Goal: Task Accomplishment & Management: Manage account settings

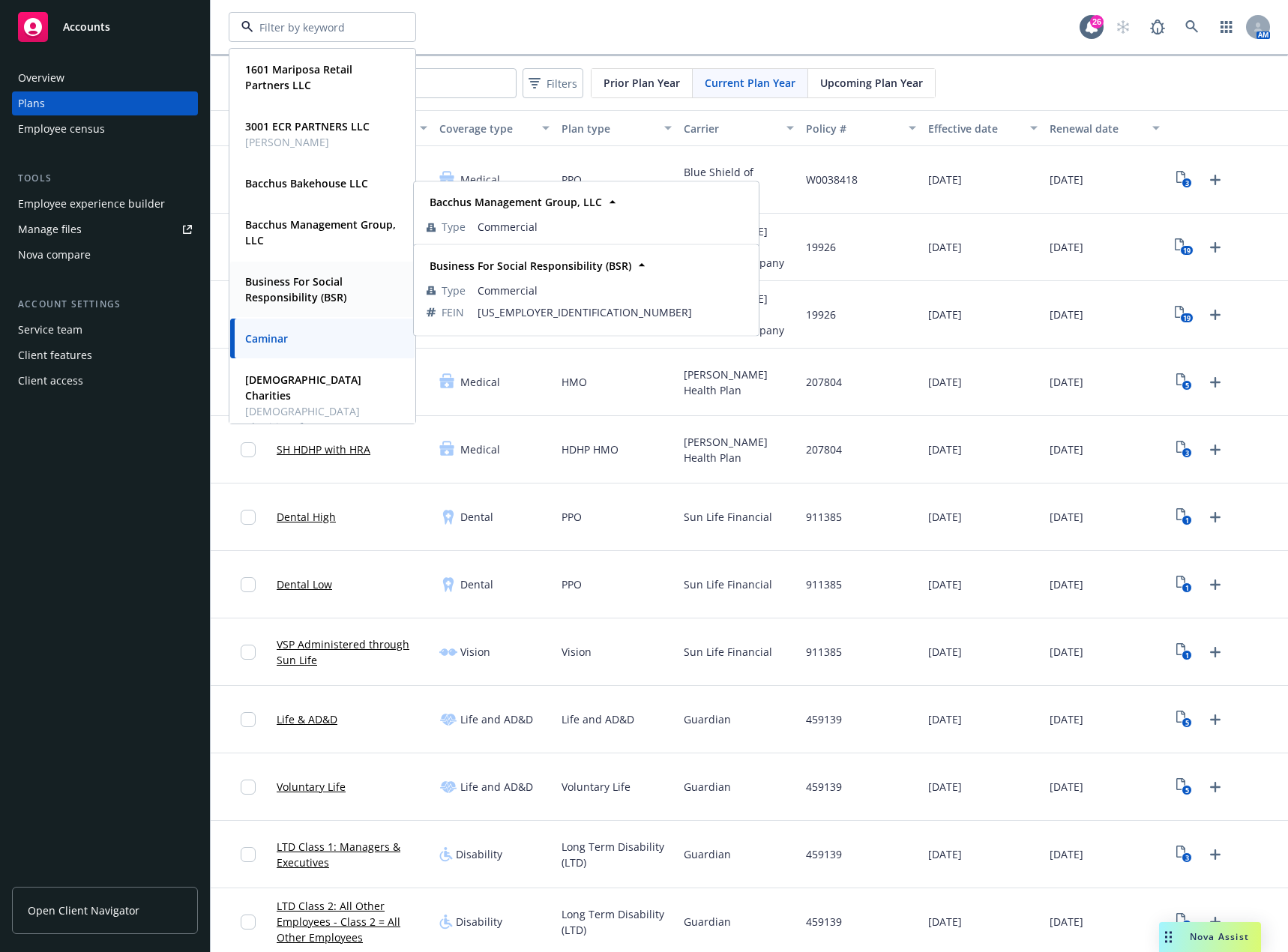
click at [296, 285] on strong "Business For Social Responsibility (BSR)" at bounding box center [296, 289] width 101 height 30
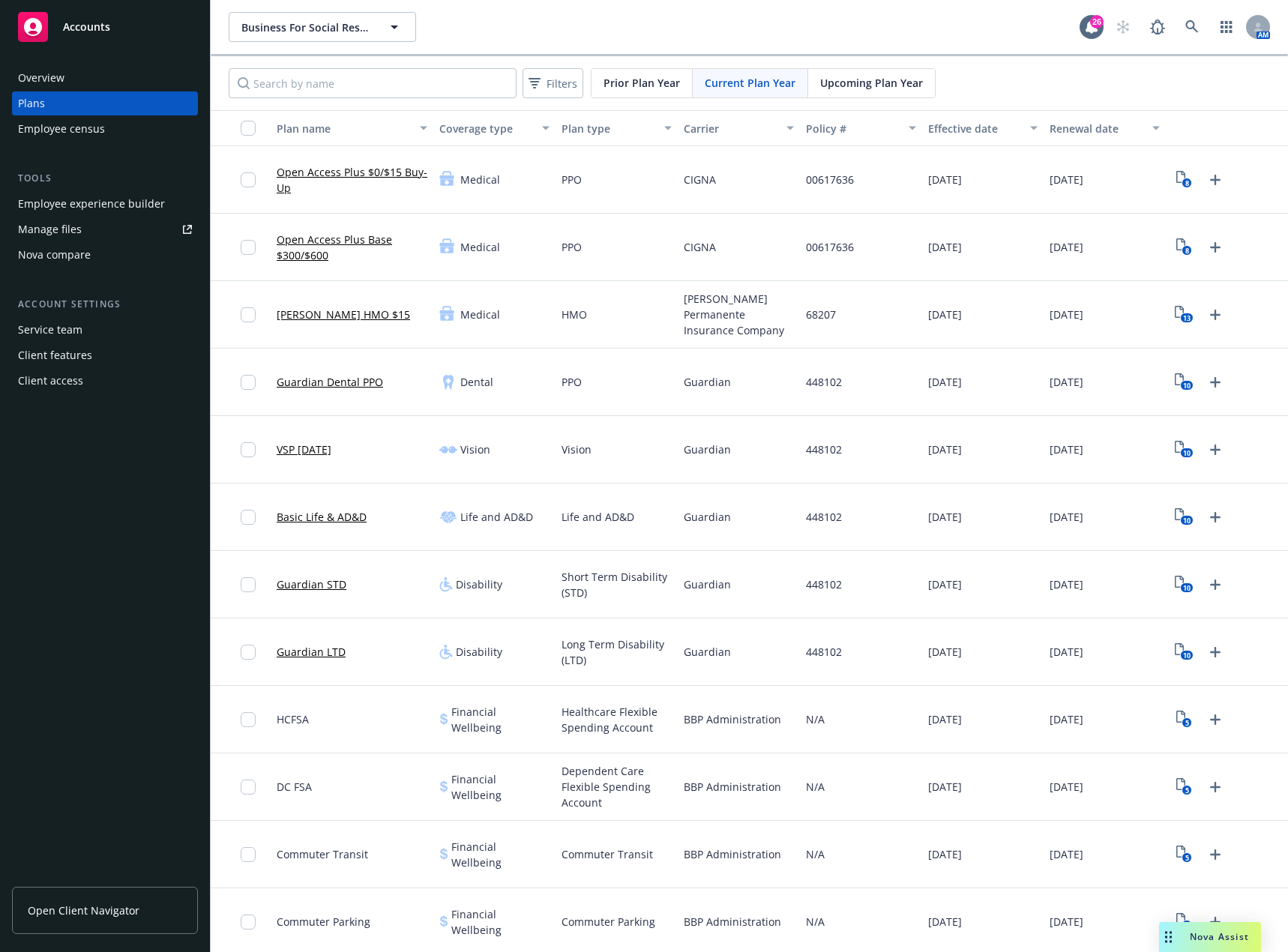
click at [63, 231] on div "Manage files" at bounding box center [50, 230] width 63 height 24
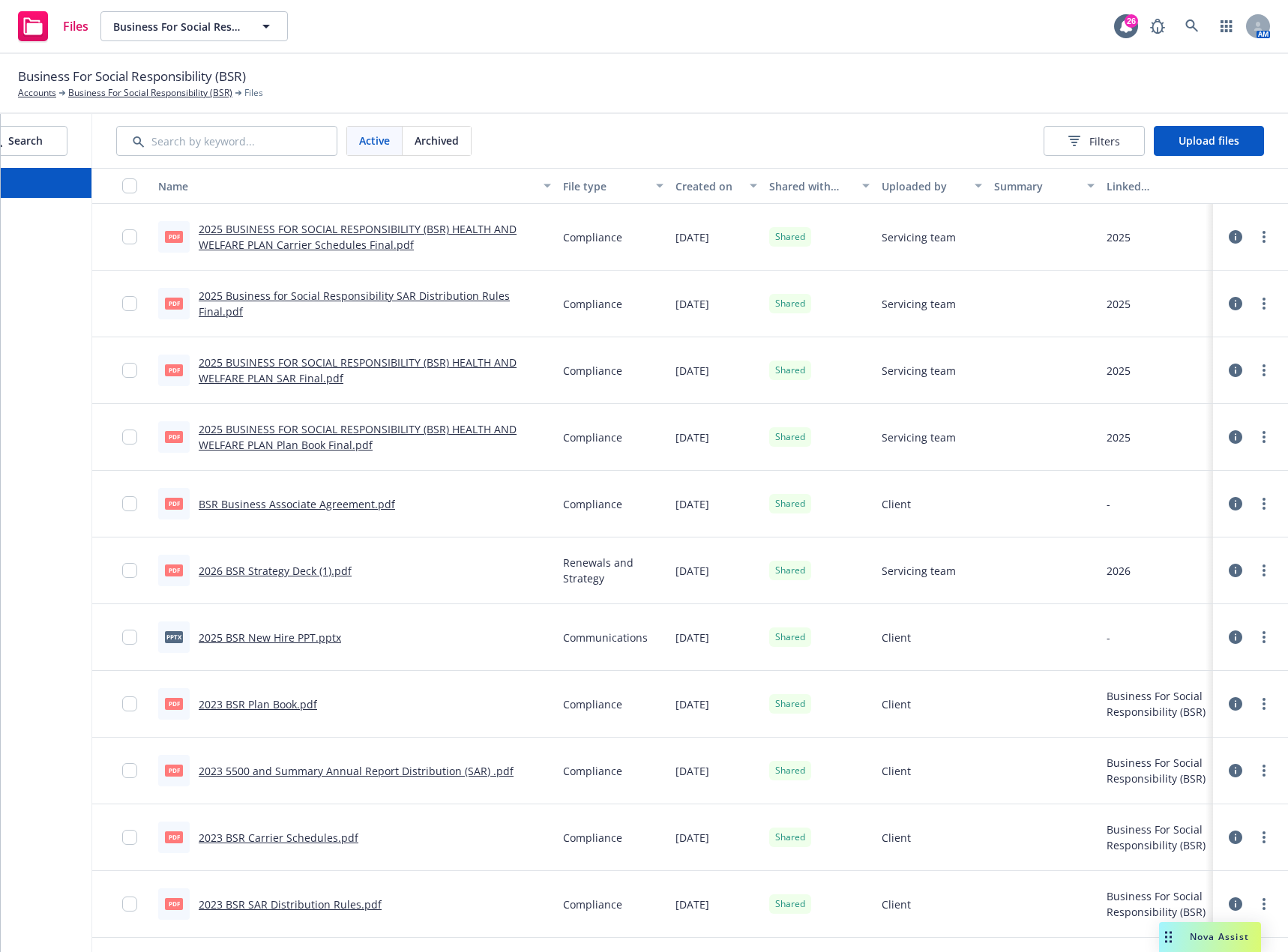
scroll to position [0, 150]
click at [1200, 138] on span "Upload files" at bounding box center [1209, 141] width 61 height 15
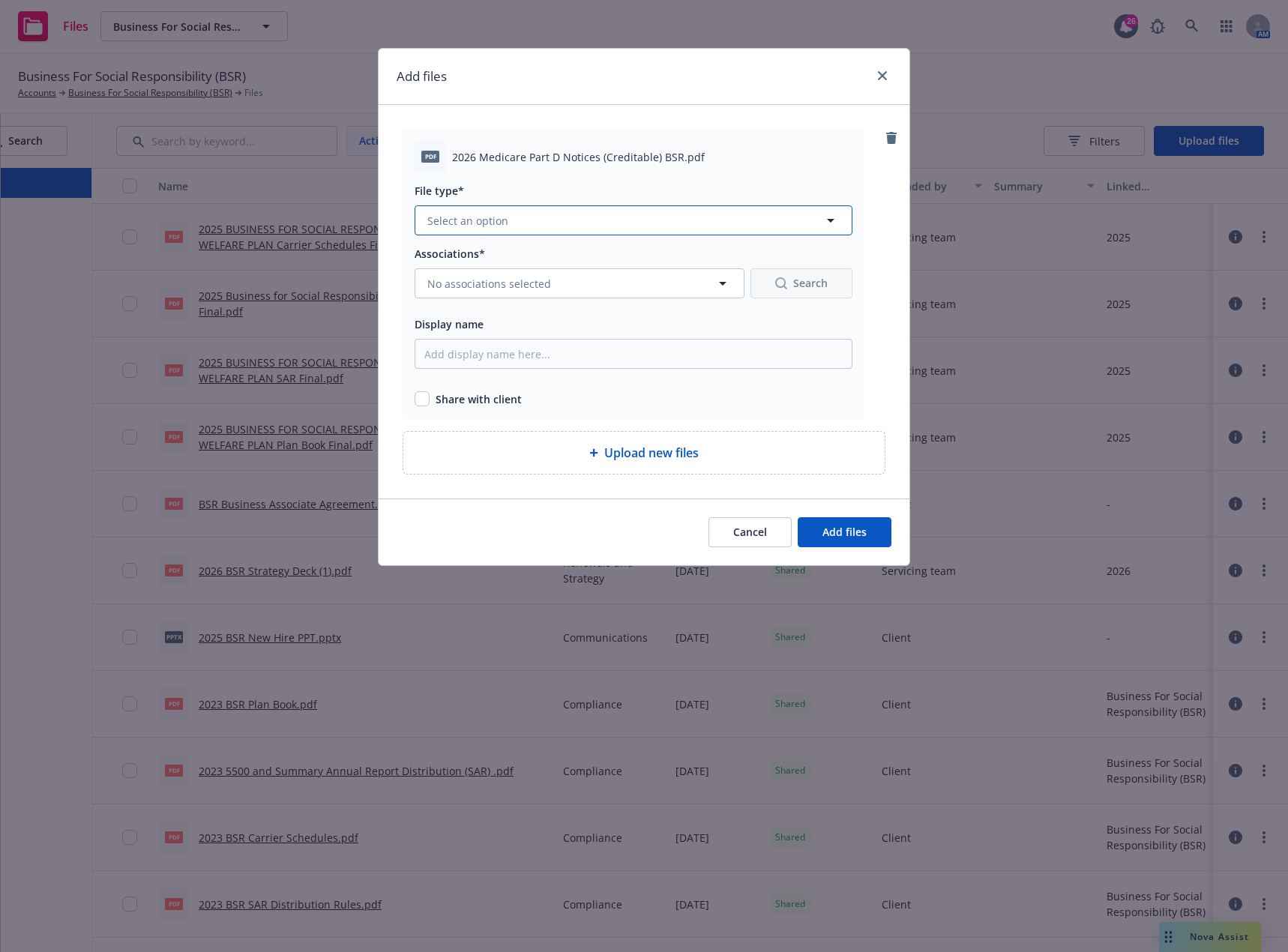
click at [540, 226] on button "Select an option" at bounding box center [633, 221] width 438 height 30
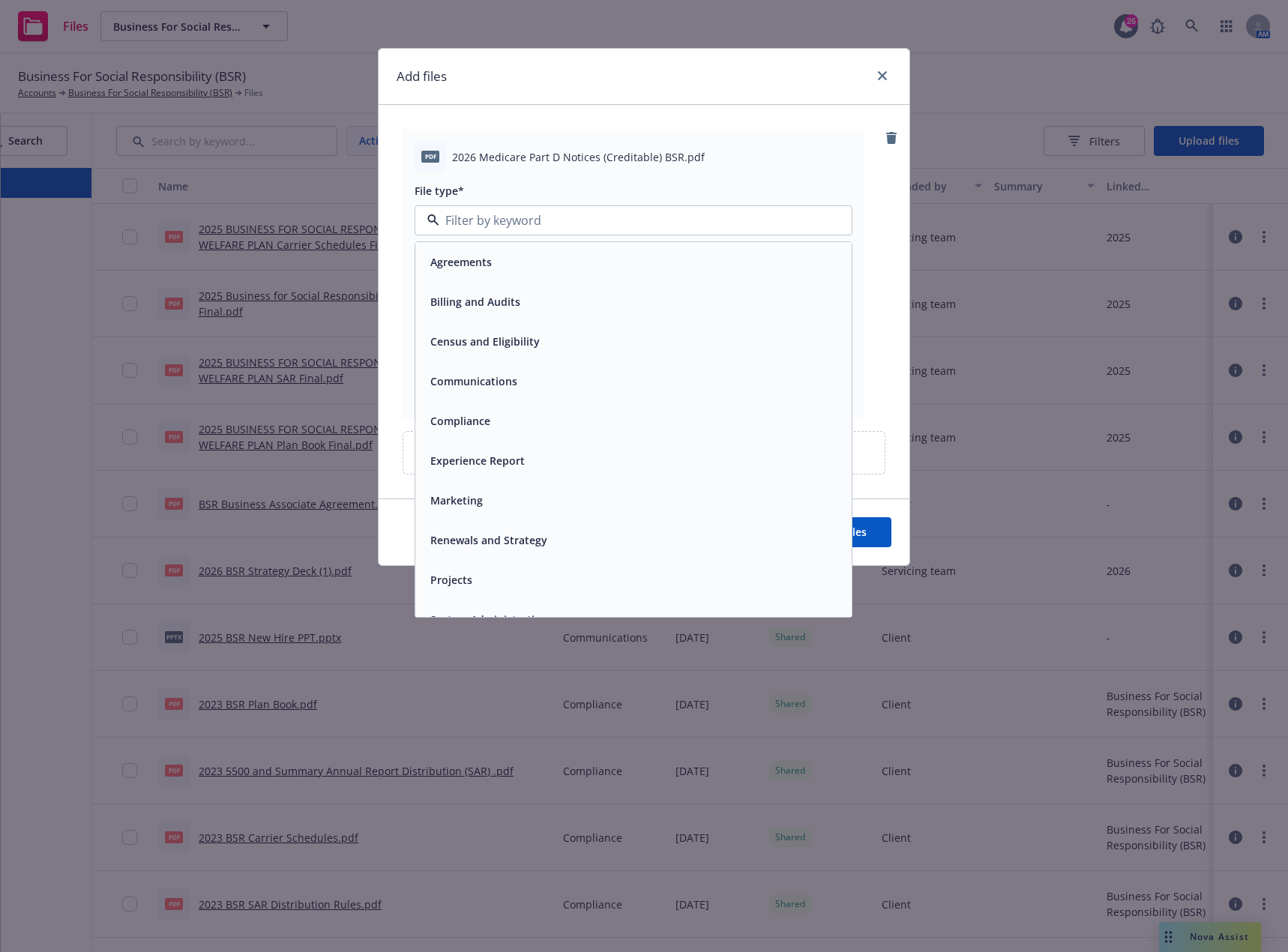
click at [511, 423] on div "Compliance" at bounding box center [633, 421] width 418 height 22
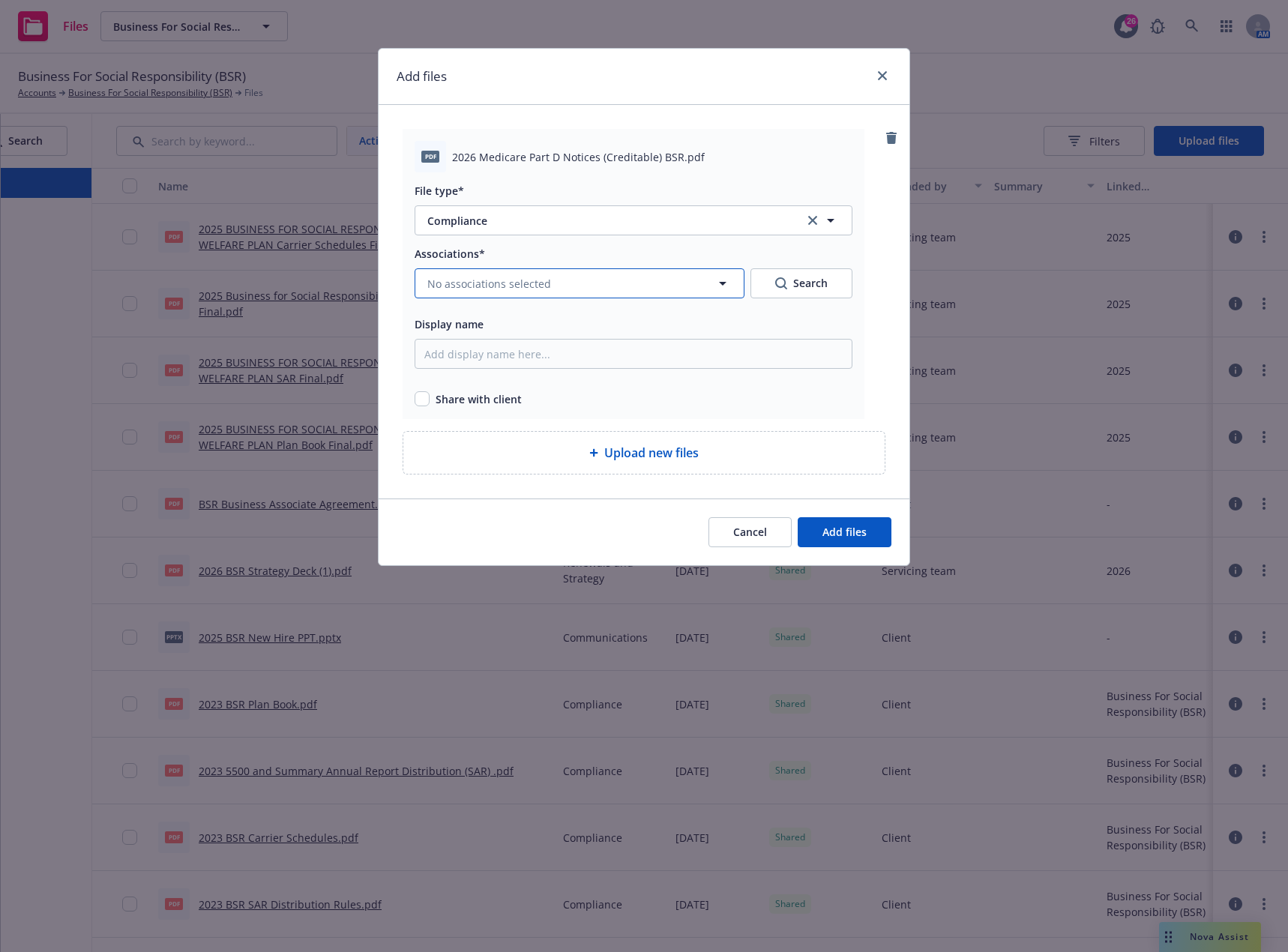
click at [505, 290] on span "No associations selected" at bounding box center [489, 283] width 124 height 16
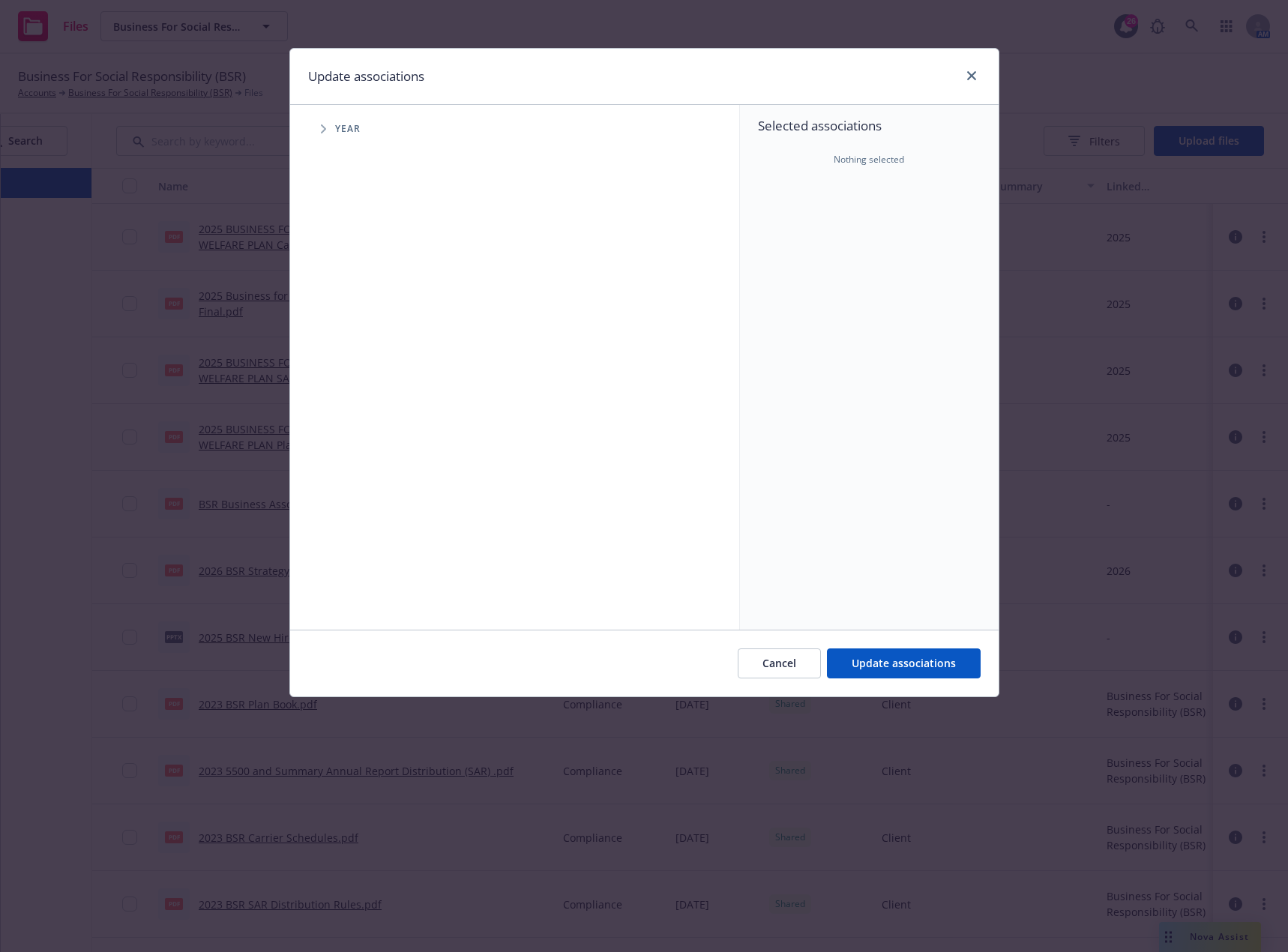
click at [318, 127] on span "Tree Example" at bounding box center [323, 129] width 24 height 24
click at [362, 368] on input "Tree Example" at bounding box center [361, 368] width 15 height 15
checkbox input "true"
click at [884, 660] on span "Update associations" at bounding box center [903, 663] width 104 height 15
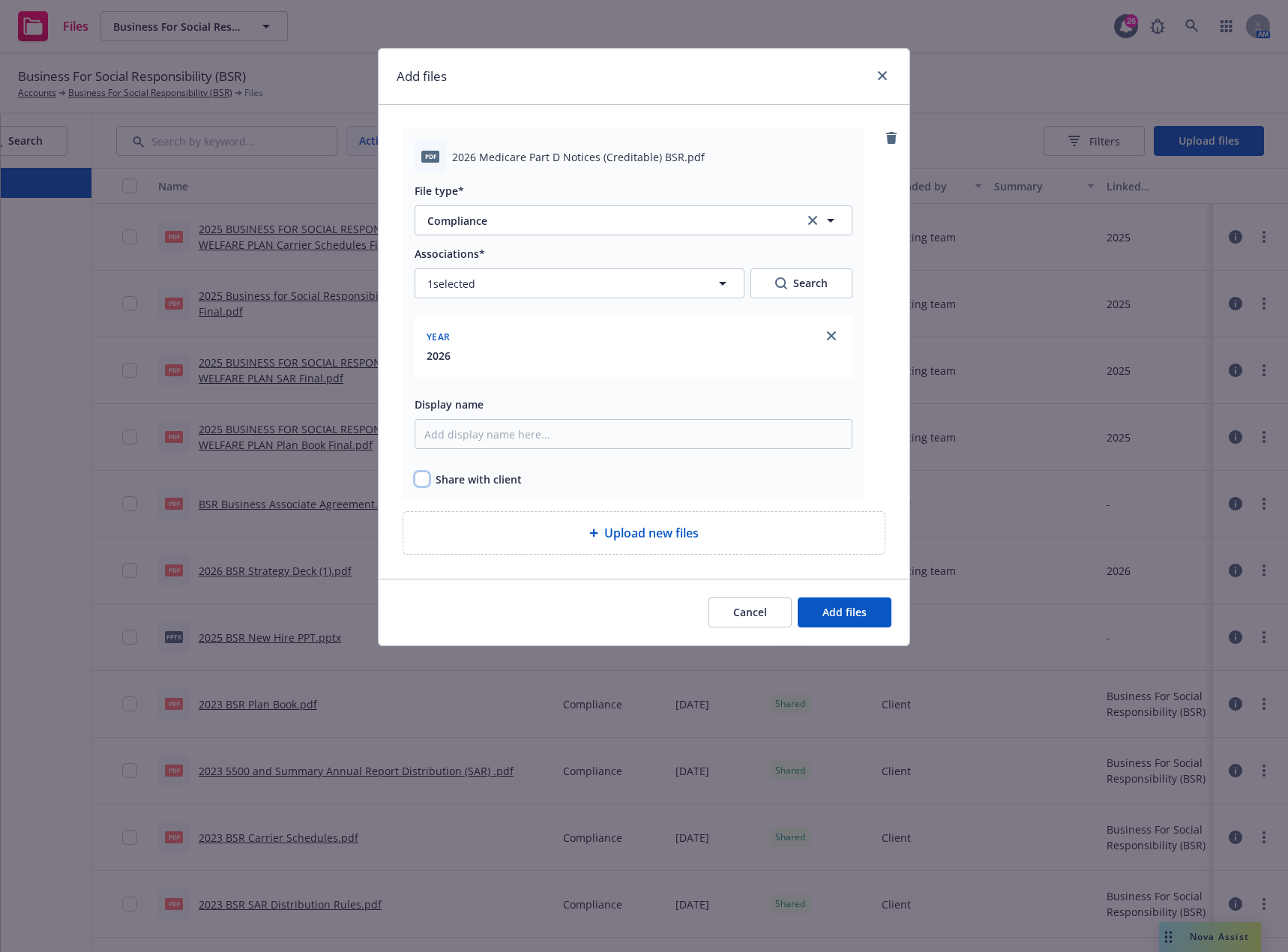
click at [422, 479] on input "checkbox" at bounding box center [422, 479] width 15 height 15
checkbox input "true"
click at [842, 613] on span "Add files" at bounding box center [844, 613] width 44 height 15
